Goal: Information Seeking & Learning: Compare options

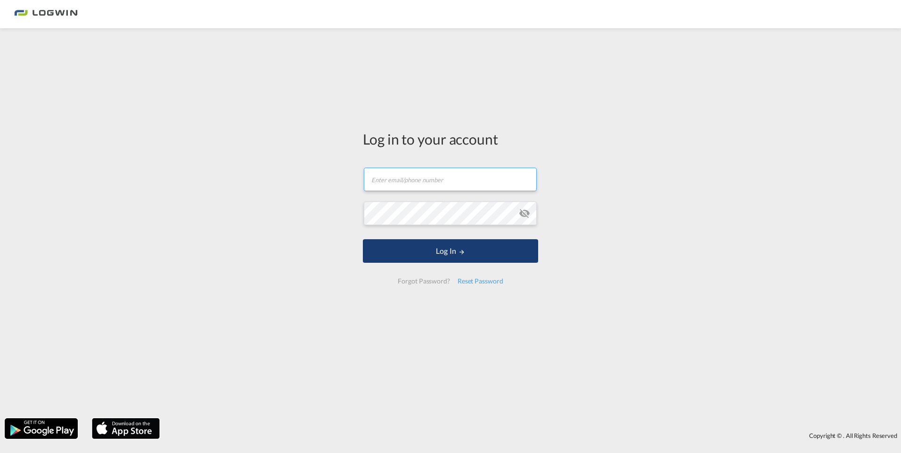
type input "[PERSON_NAME][EMAIL_ADDRESS][PERSON_NAME][DOMAIN_NAME]"
click at [469, 251] on button "Log In" at bounding box center [450, 251] width 175 height 24
